Goal: Task Accomplishment & Management: Manage account settings

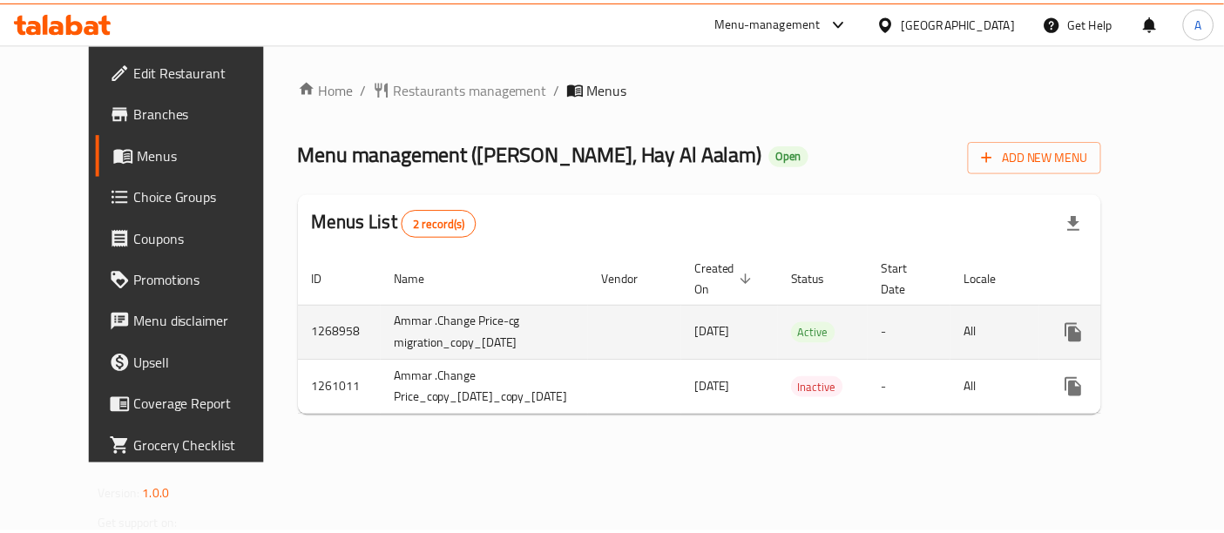
scroll to position [0, 39]
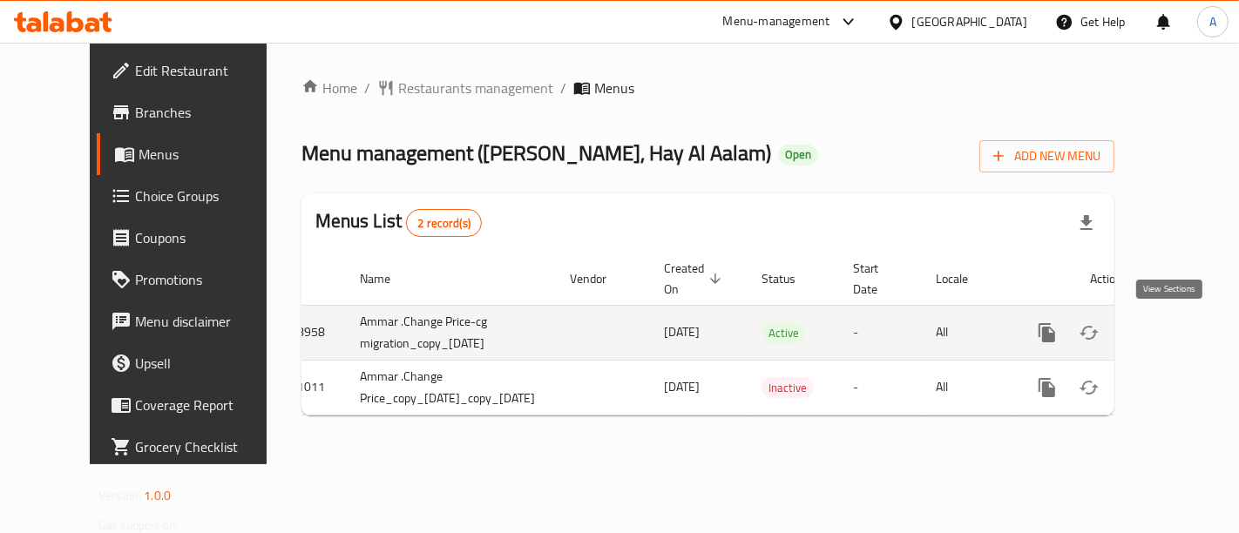
click at [1167, 329] on icon "enhanced table" at bounding box center [1172, 332] width 21 height 21
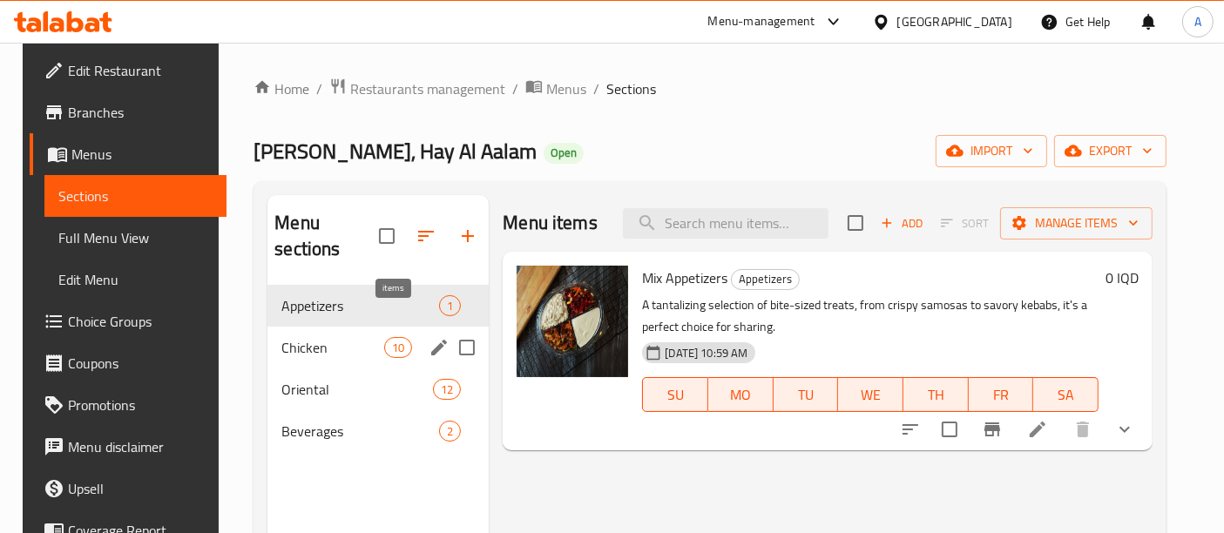
click at [385, 340] on span "10" at bounding box center [398, 348] width 26 height 17
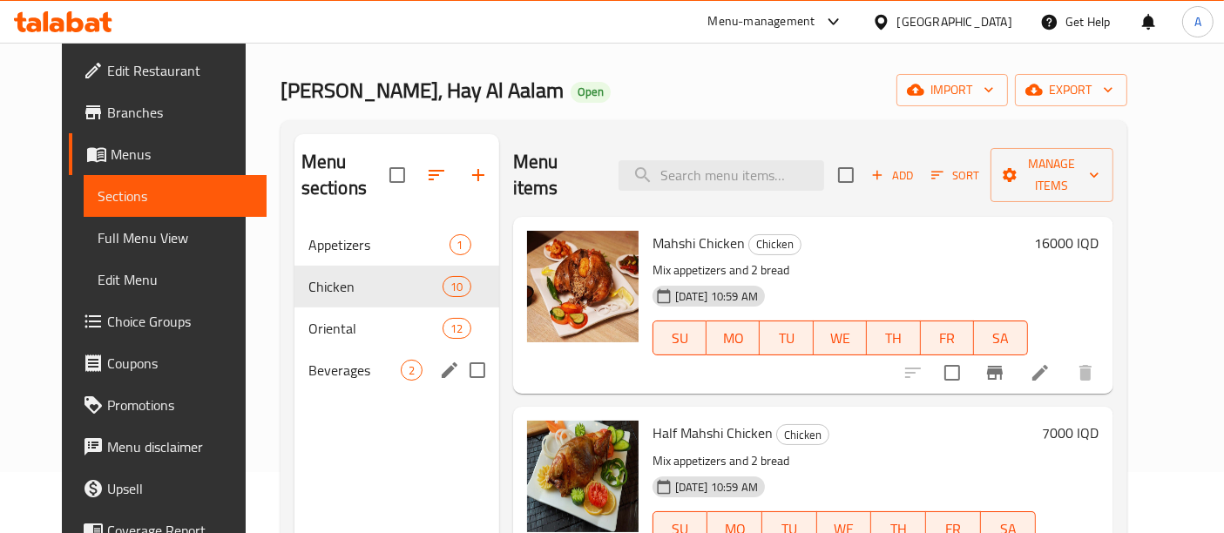
scroll to position [75, 0]
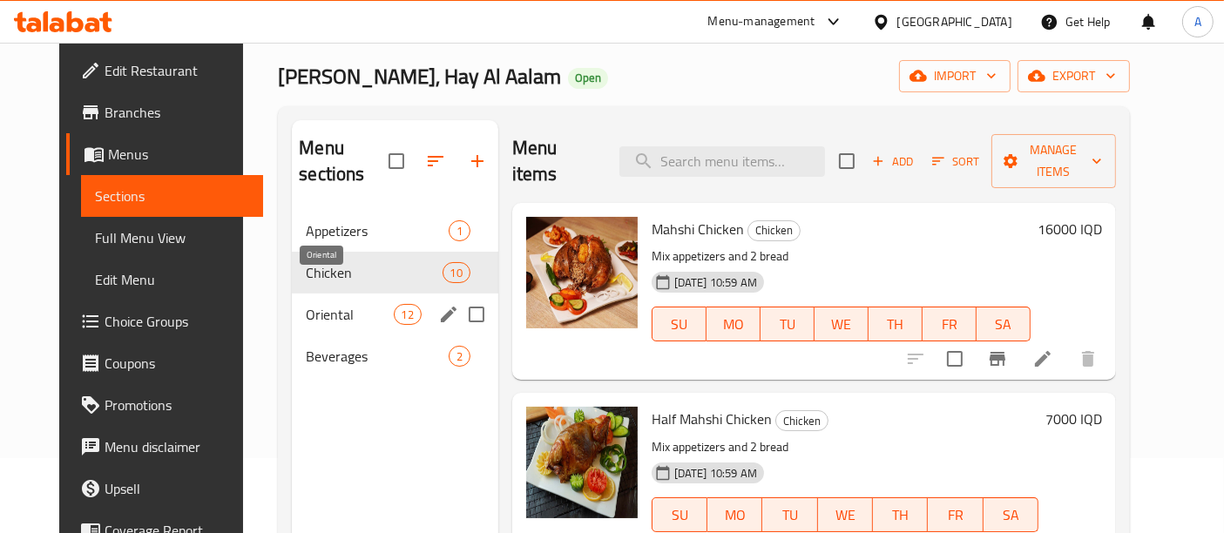
click at [330, 304] on span "Oriental" at bounding box center [349, 314] width 87 height 21
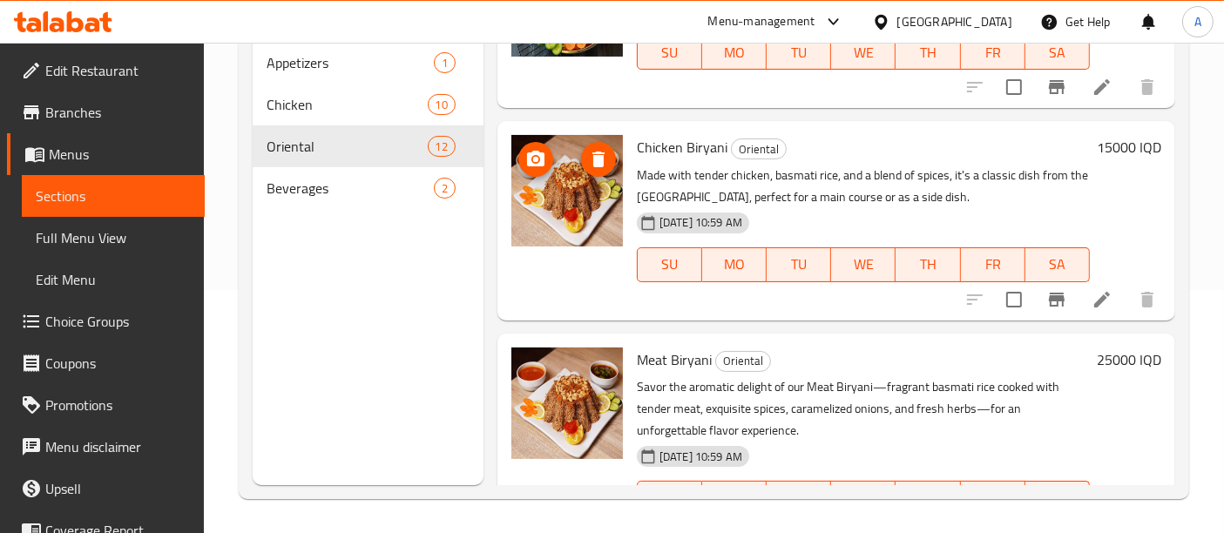
scroll to position [488, 0]
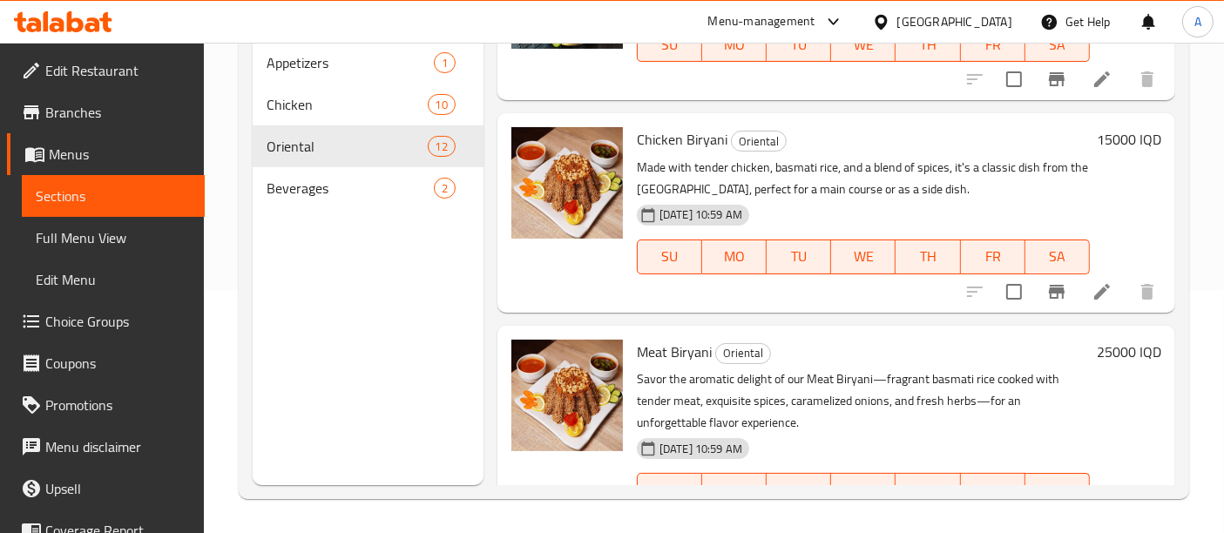
click at [70, 33] on div at bounding box center [63, 21] width 126 height 35
click at [59, 17] on icon at bounding box center [57, 24] width 15 height 15
